Goal: Browse casually: Explore the website without a specific task or goal

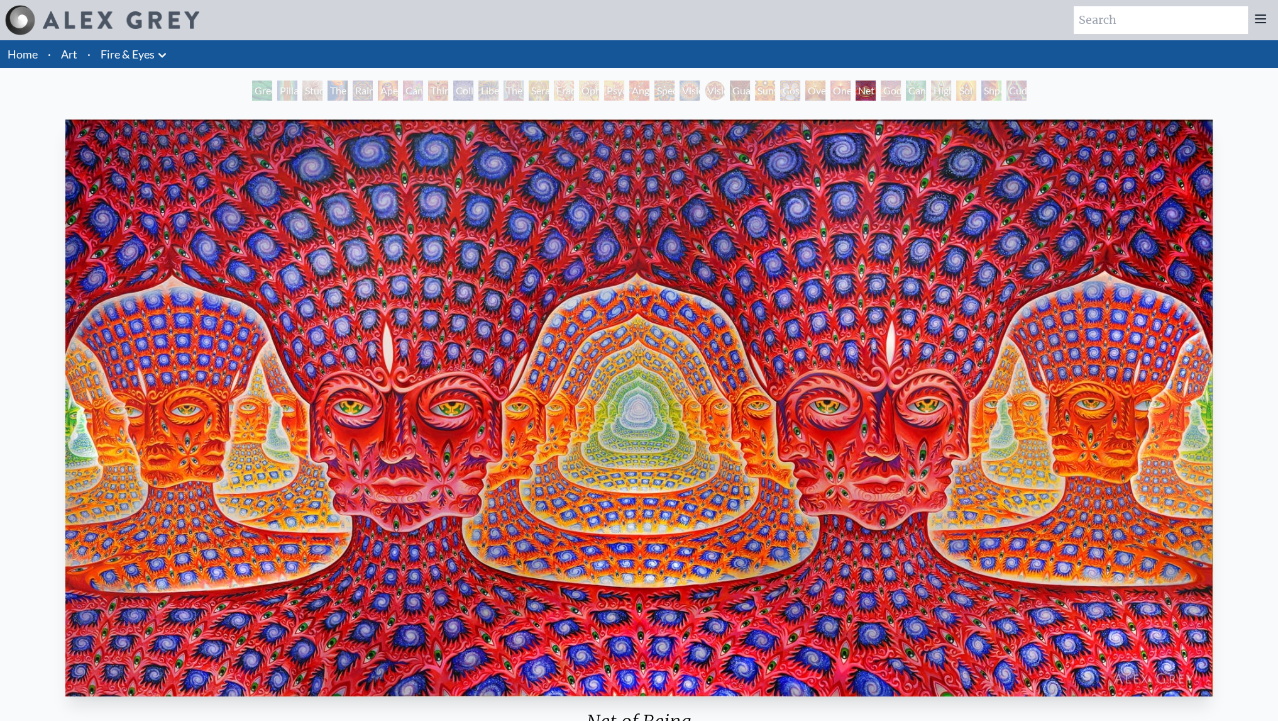
click at [68, 57] on link "Art" at bounding box center [69, 54] width 16 height 18
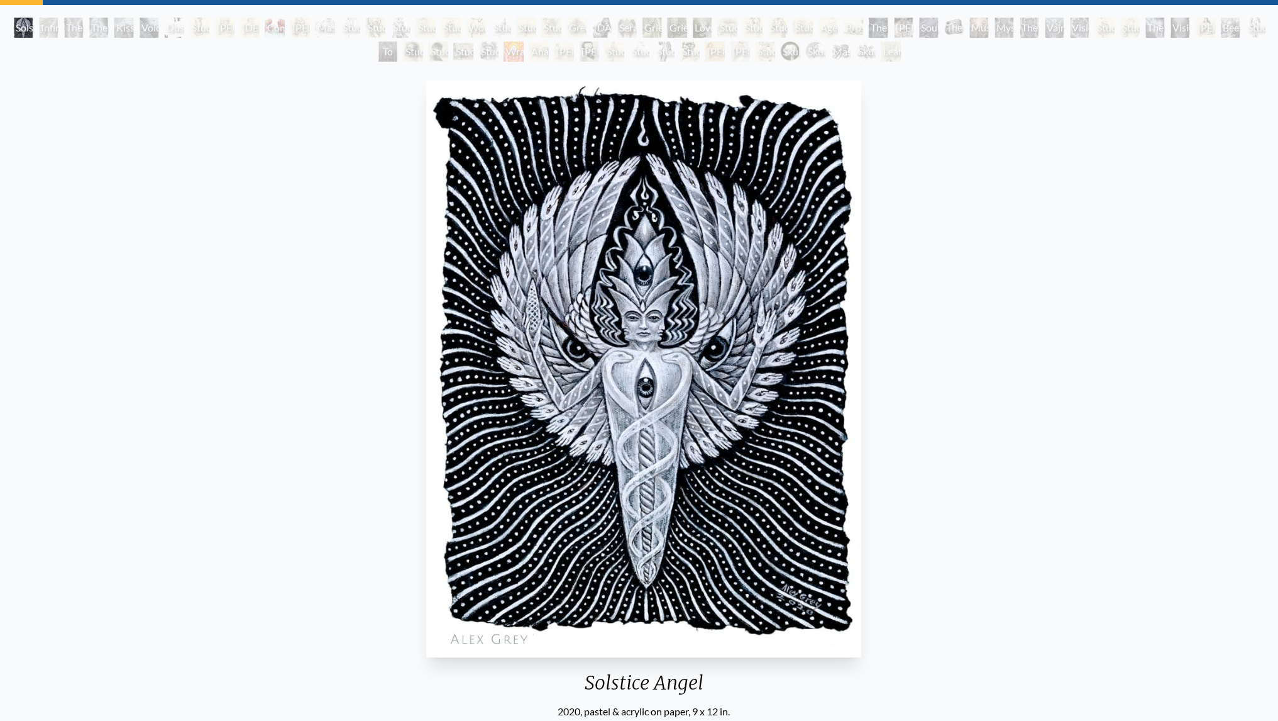
scroll to position [588, 0]
